Goal: Understand process/instructions: Learn how to perform a task or action

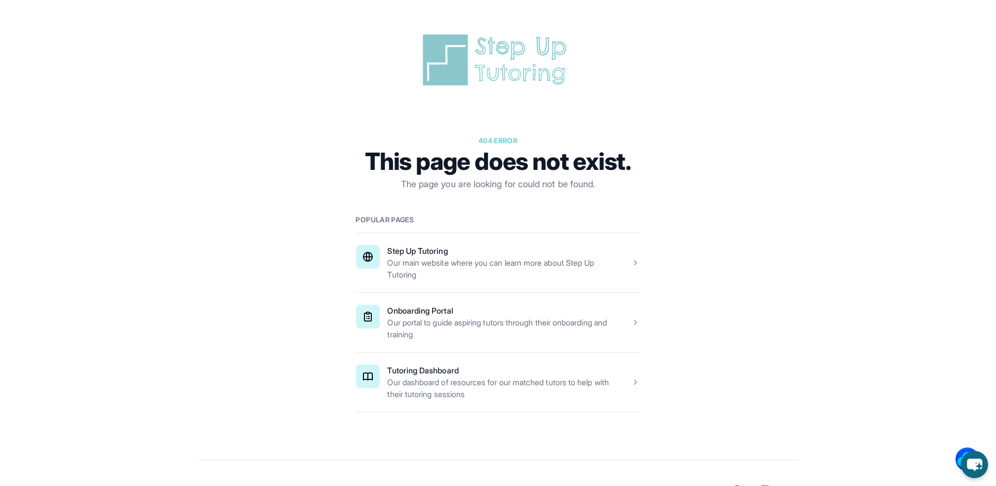
click at [570, 284] on span at bounding box center [498, 262] width 284 height 59
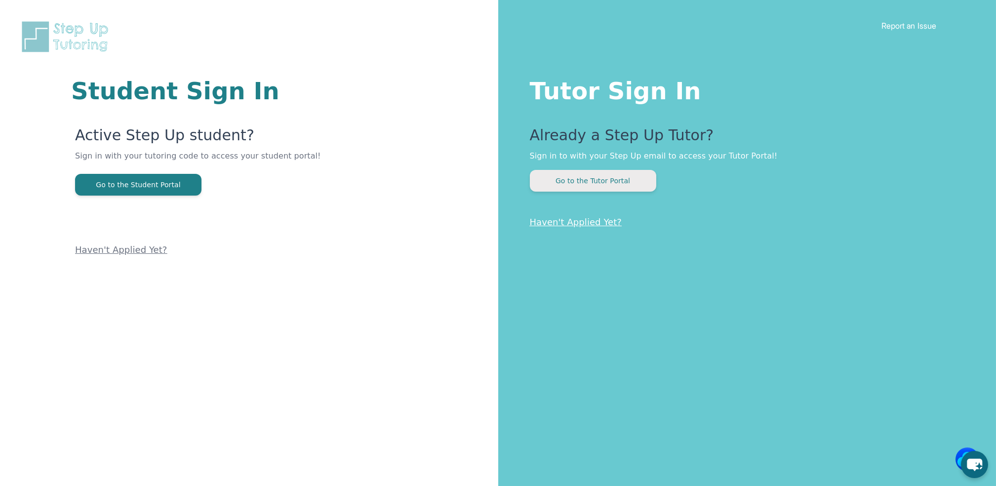
drag, startPoint x: 621, startPoint y: 173, endPoint x: 601, endPoint y: 173, distance: 19.3
click at [601, 173] on button "Go to the Tutor Portal" at bounding box center [593, 181] width 126 height 22
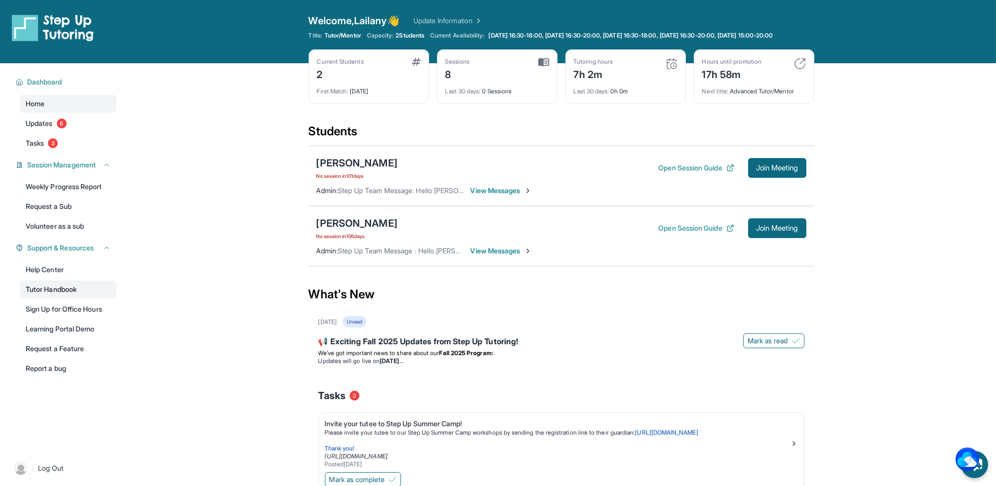
click at [77, 290] on link "Tutor Handbook" at bounding box center [68, 289] width 97 height 18
